Goal: Communication & Community: Answer question/provide support

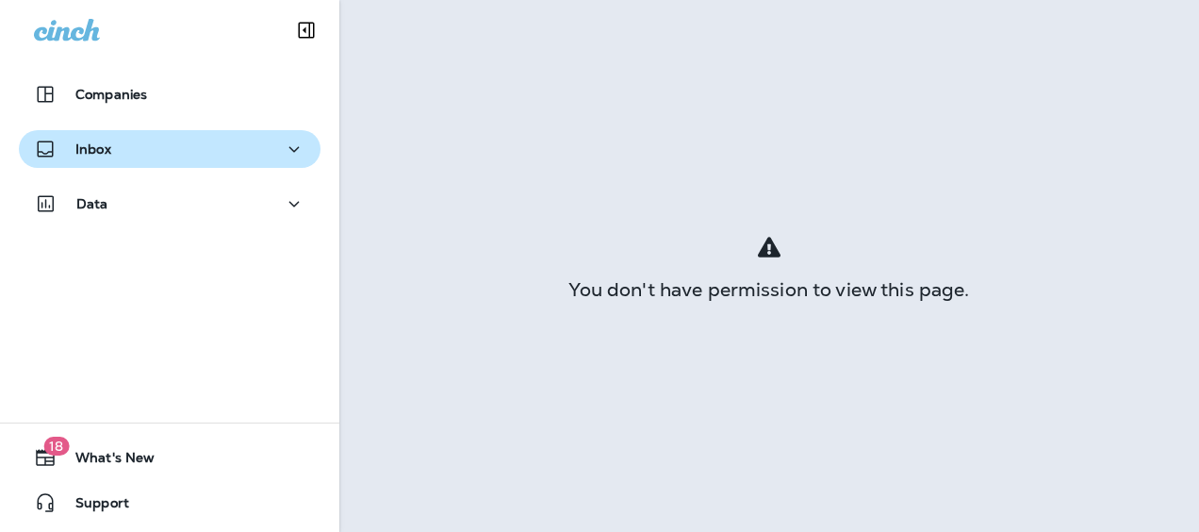
click at [100, 143] on p "Inbox" at bounding box center [93, 148] width 36 height 15
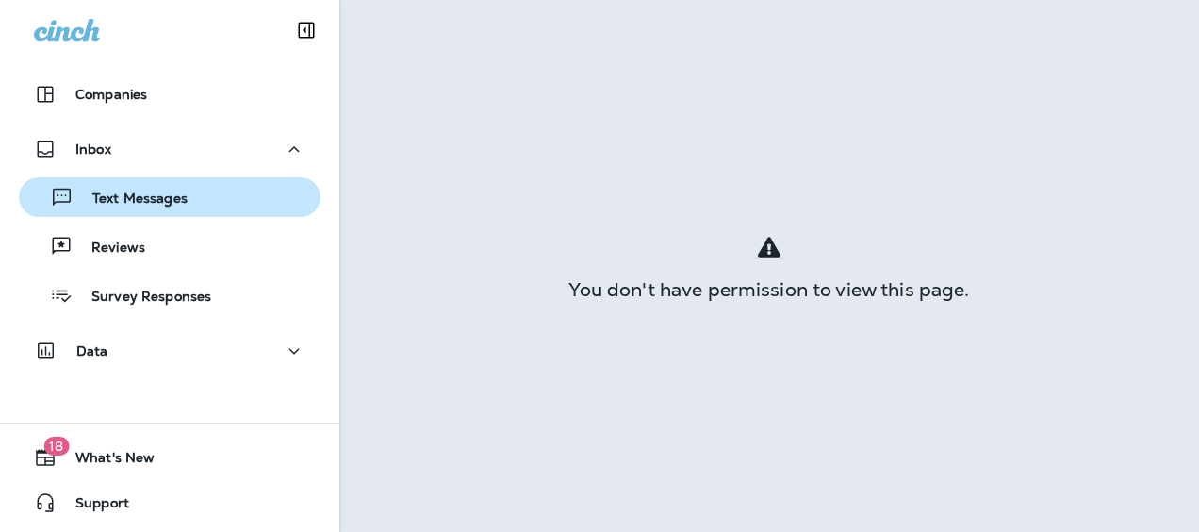
click at [134, 194] on p "Text Messages" at bounding box center [131, 199] width 114 height 18
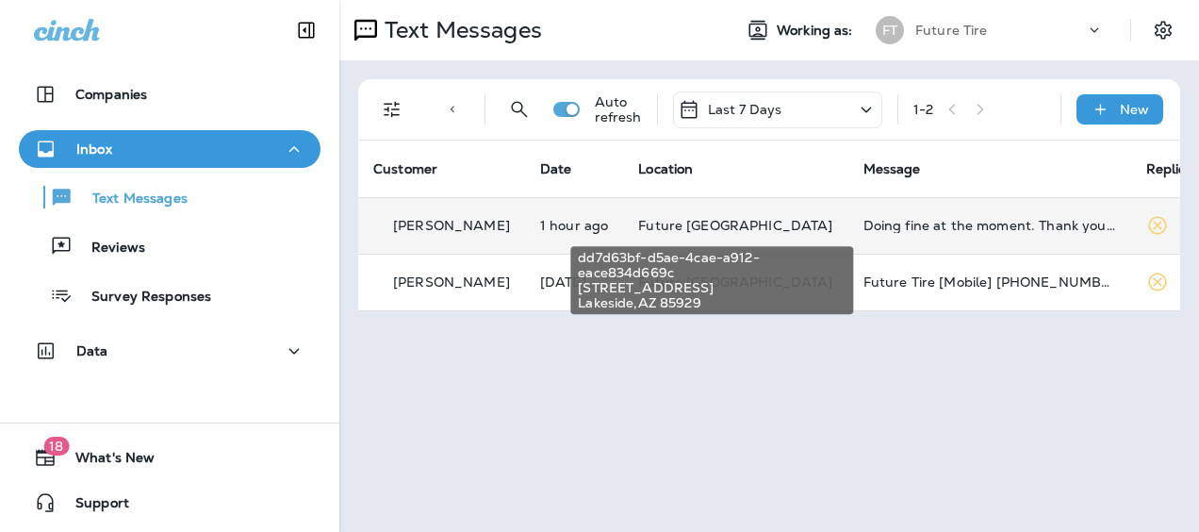
click at [764, 225] on span "Future [GEOGRAPHIC_DATA]" at bounding box center [735, 225] width 194 height 17
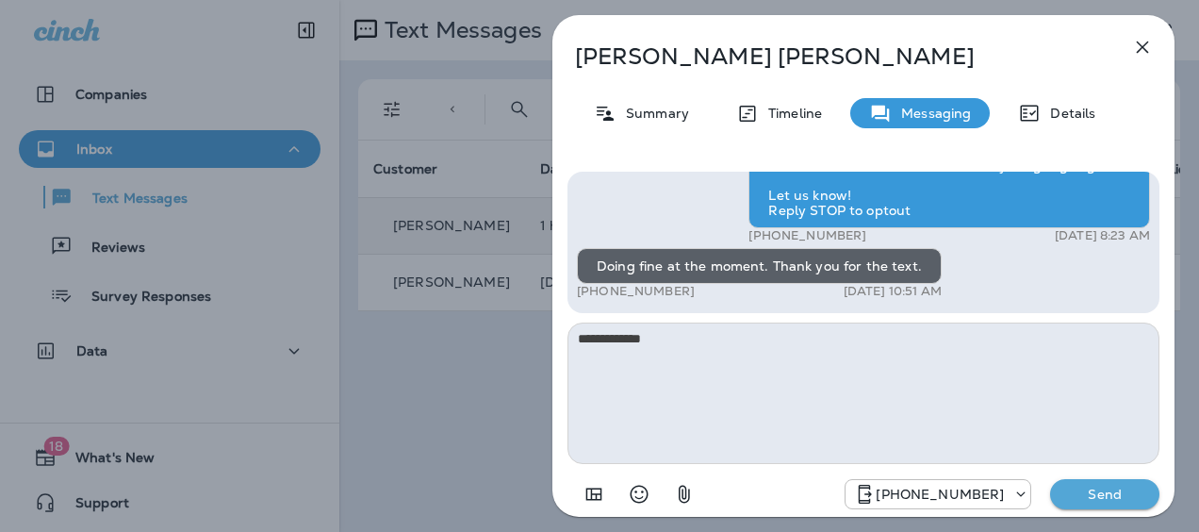
type textarea "**********"
click at [1098, 488] on p "Send" at bounding box center [1105, 494] width 79 height 17
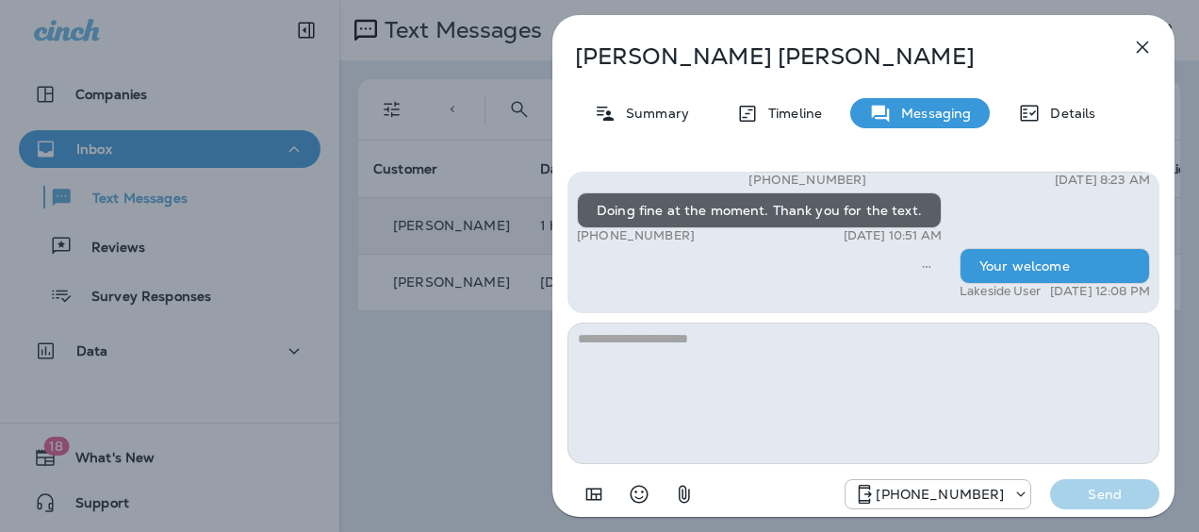
click at [1135, 44] on icon "button" at bounding box center [1143, 47] width 23 height 23
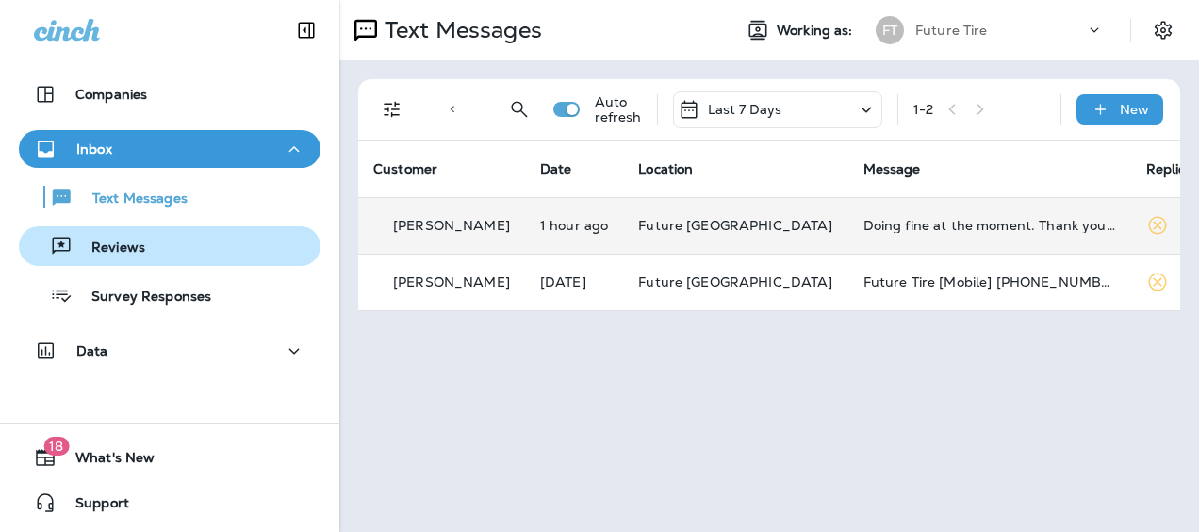
click at [127, 253] on p "Reviews" at bounding box center [109, 249] width 73 height 18
